Goal: Navigation & Orientation: Find specific page/section

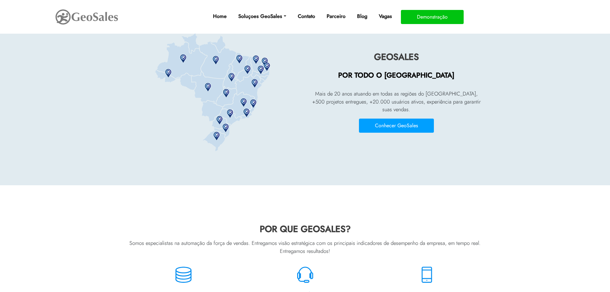
scroll to position [1473, 0]
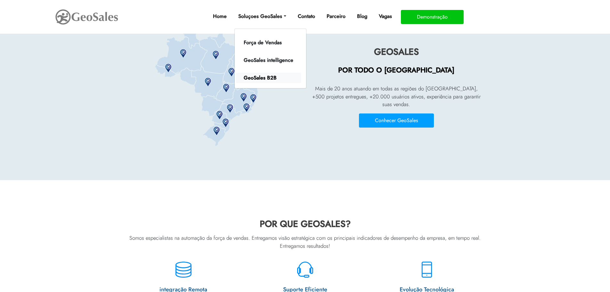
click at [270, 75] on link "GeoSales B2B" at bounding box center [268, 78] width 65 height 10
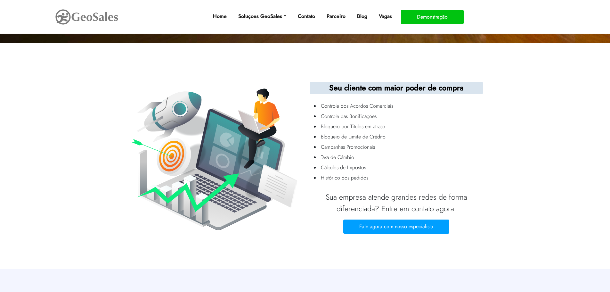
scroll to position [232, 0]
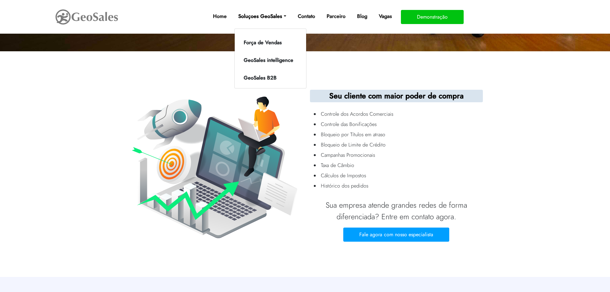
click at [275, 16] on link "Soluçoes GeoSales" at bounding box center [262, 16] width 53 height 13
click at [271, 40] on link "Força de Vendas" at bounding box center [268, 42] width 65 height 10
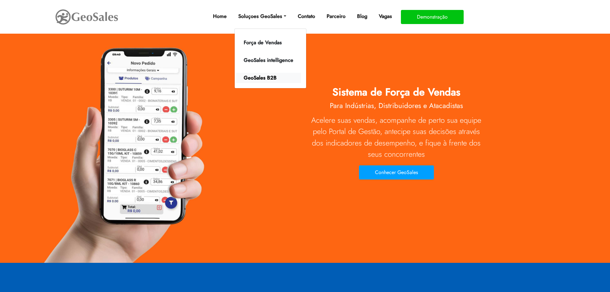
click at [267, 78] on link "GeoSales B2B" at bounding box center [268, 78] width 65 height 10
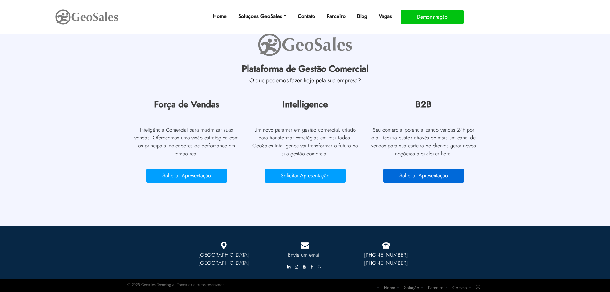
scroll to position [520, 0]
